Goal: Find specific page/section: Find specific page/section

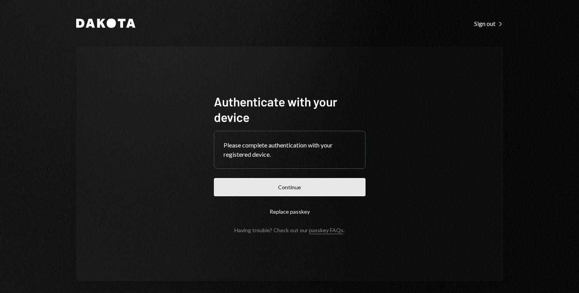
click at [321, 194] on button "Continue" at bounding box center [290, 187] width 152 height 18
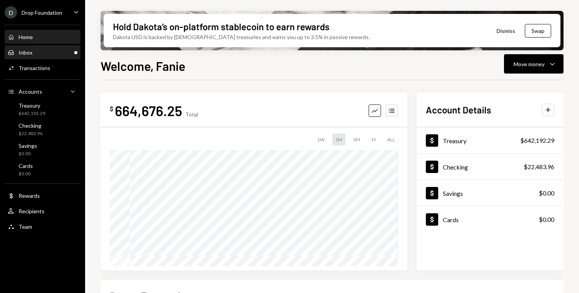
click at [48, 55] on div "Inbox Inbox" at bounding box center [43, 52] width 70 height 7
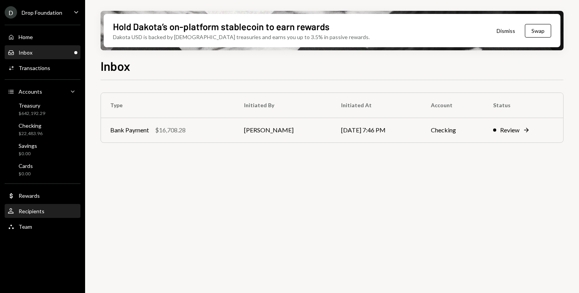
click at [41, 207] on div "User Recipients" at bounding box center [43, 211] width 70 height 13
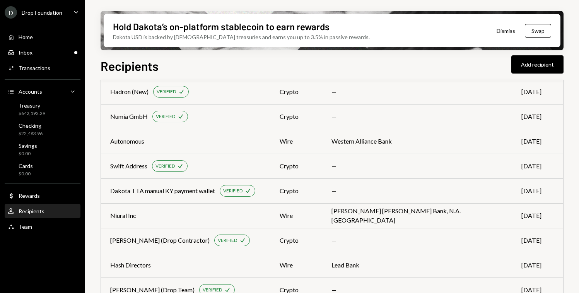
scroll to position [213, 0]
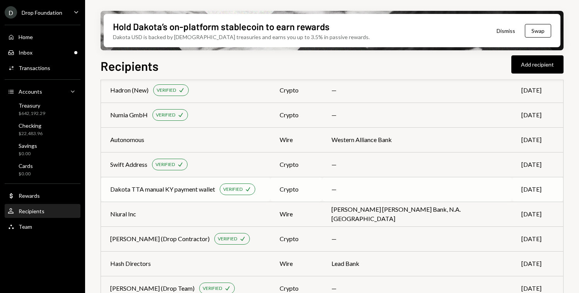
click at [191, 192] on div "Dakota TTA manual KY payment wallet" at bounding box center [162, 189] width 105 height 9
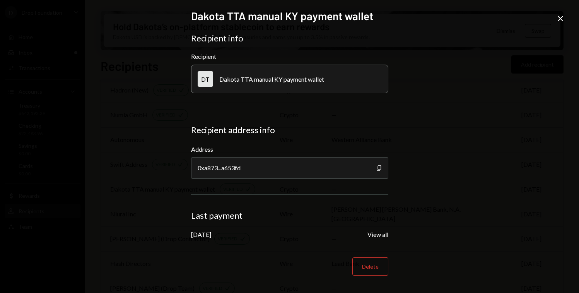
click at [561, 21] on icon "Close" at bounding box center [560, 18] width 9 height 9
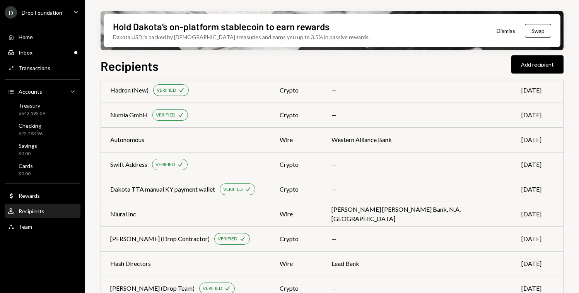
click at [72, 14] on icon "Caret Down" at bounding box center [76, 12] width 9 height 9
